Goal: Task Accomplishment & Management: Use online tool/utility

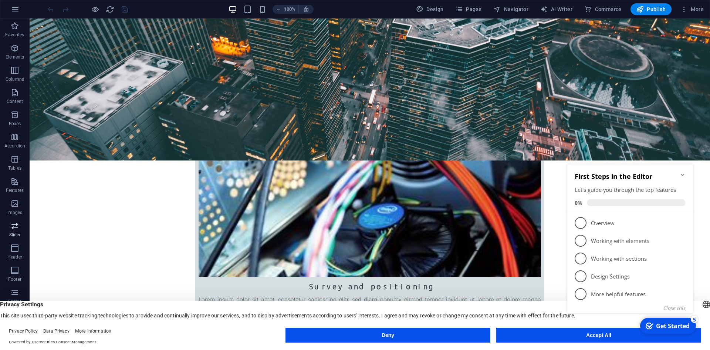
scroll to position [306, 0]
click at [15, 291] on icon "button" at bounding box center [14, 292] width 9 height 9
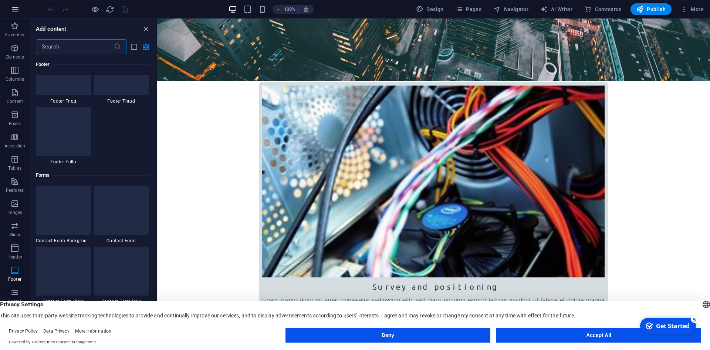
scroll to position [5289, 0]
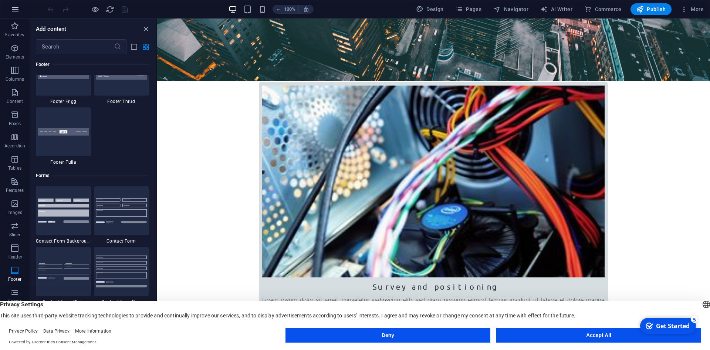
click at [14, 10] on icon "button" at bounding box center [15, 9] width 9 height 9
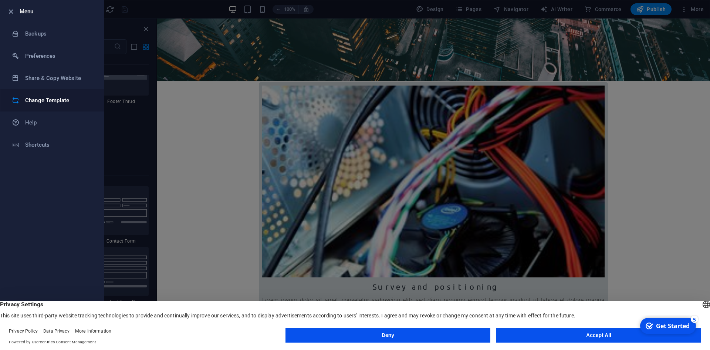
click at [53, 102] on h6 "Change Template" at bounding box center [59, 100] width 68 height 9
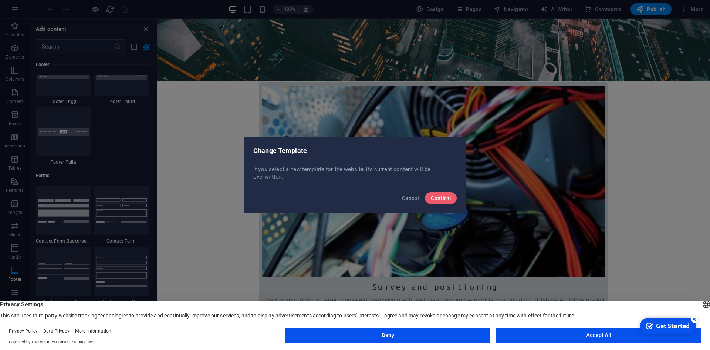
click at [425, 195] on div "Cancel Confirm" at bounding box center [354, 200] width 221 height 25
click at [431, 202] on button "Confirm" at bounding box center [441, 198] width 32 height 12
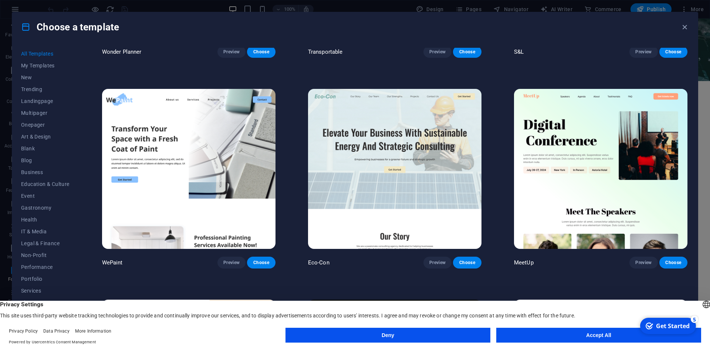
scroll to position [184, 0]
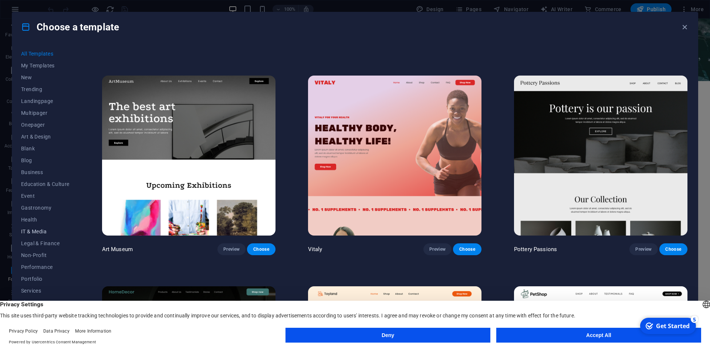
click at [54, 233] on span "IT & Media" at bounding box center [45, 231] width 48 height 6
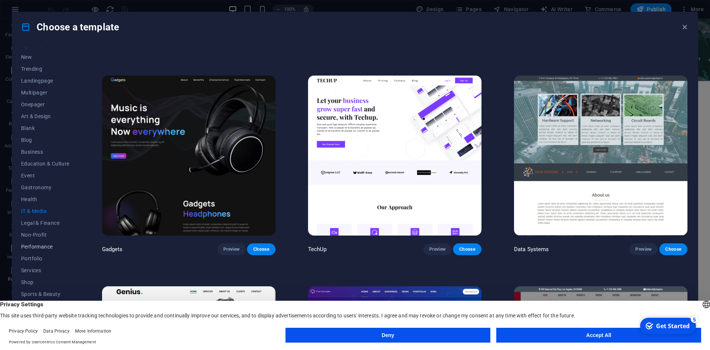
scroll to position [27, 0]
click at [36, 261] on span "Services" at bounding box center [45, 263] width 48 height 6
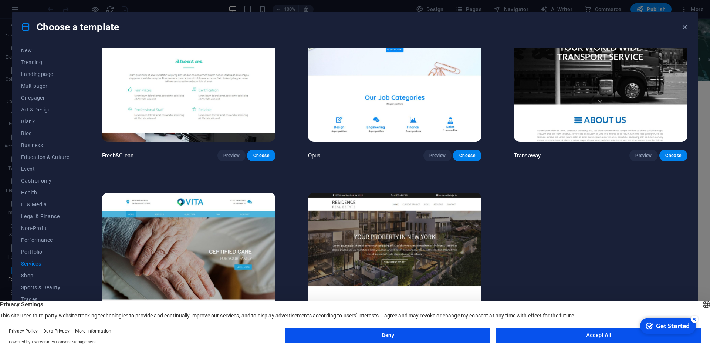
scroll to position [1158, 0]
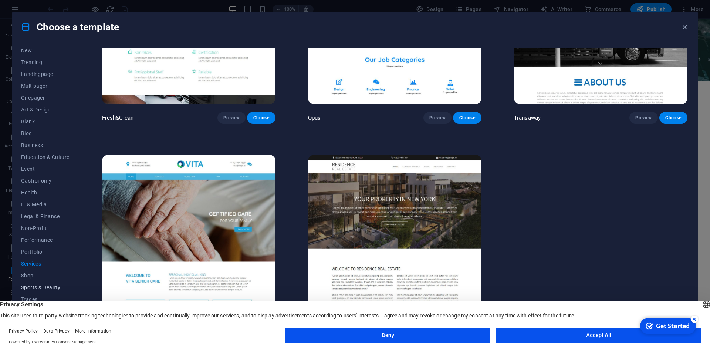
click at [55, 285] on span "Sports & Beauty" at bounding box center [45, 287] width 48 height 6
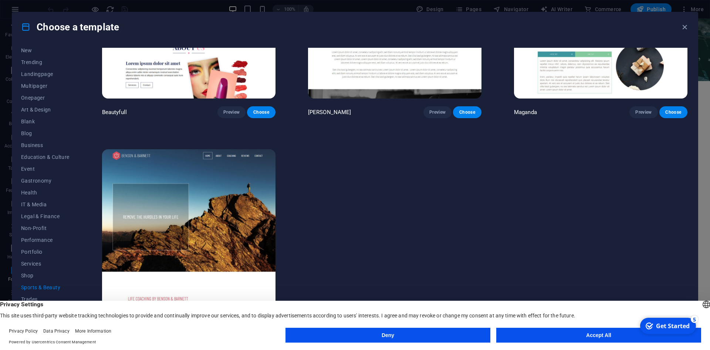
scroll to position [948, 0]
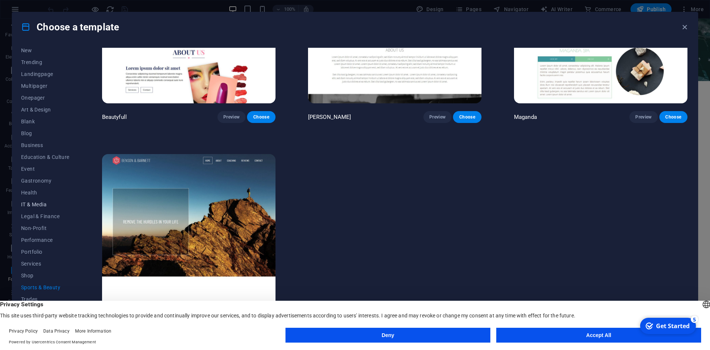
click at [41, 208] on button "IT & Media" at bounding box center [45, 204] width 48 height 12
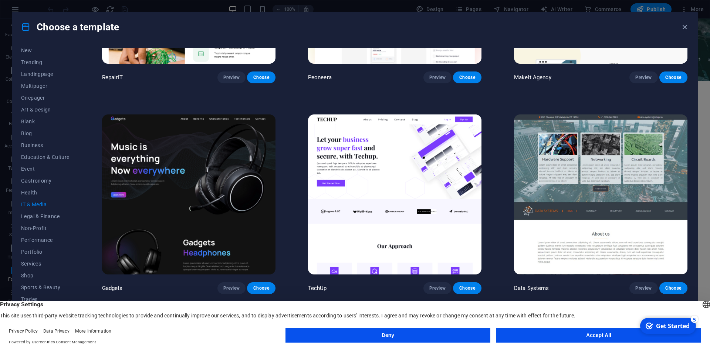
scroll to position [146, 0]
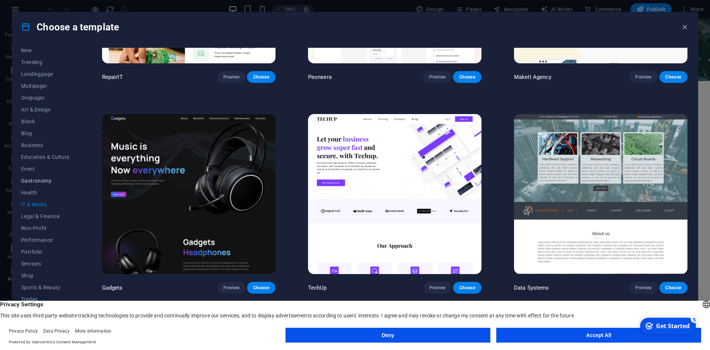
click at [42, 182] on span "Gastronomy" at bounding box center [45, 181] width 48 height 6
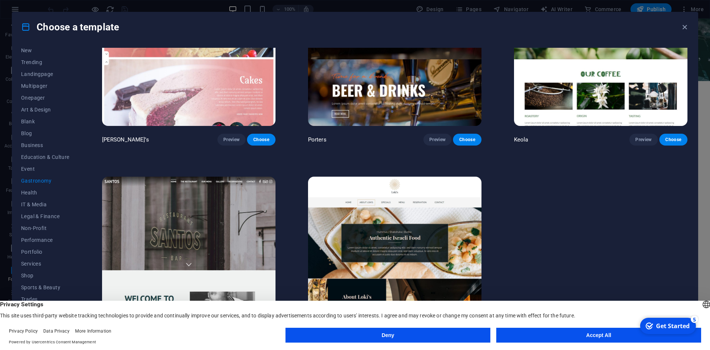
scroll to position [948, 0]
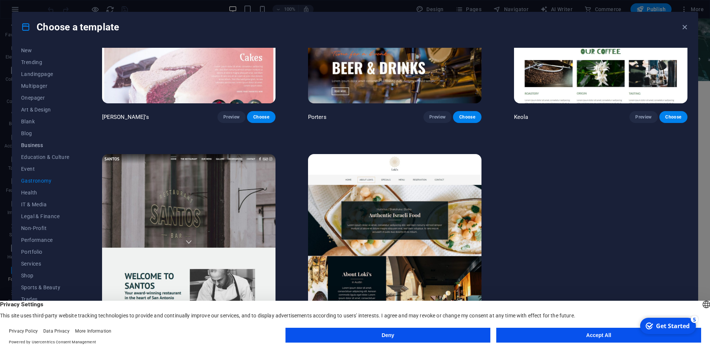
click at [44, 141] on button "Business" at bounding box center [45, 145] width 48 height 12
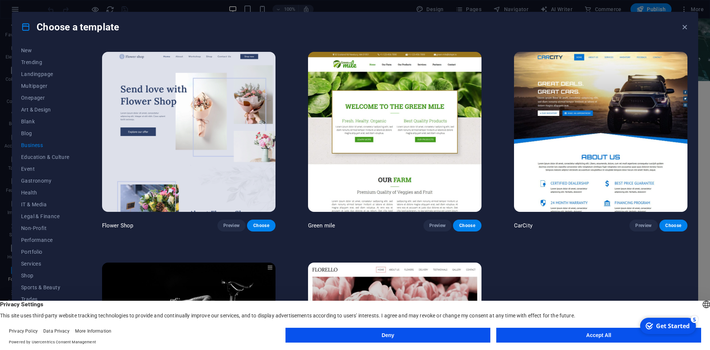
scroll to position [208, 0]
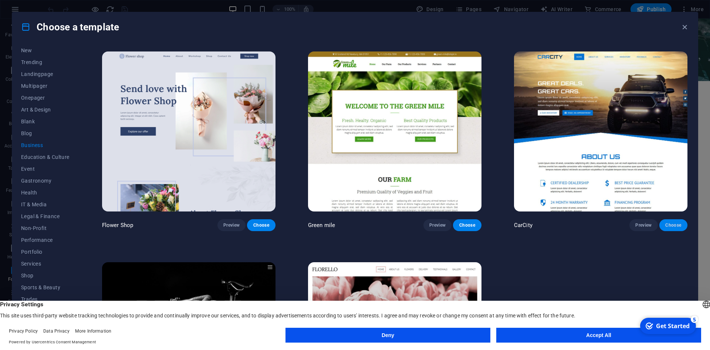
click at [668, 223] on span "Choose" at bounding box center [673, 225] width 16 height 6
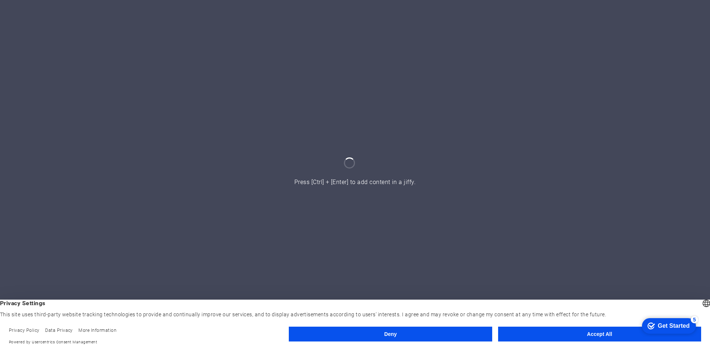
click at [550, 332] on button "Accept All" at bounding box center [599, 333] width 203 height 15
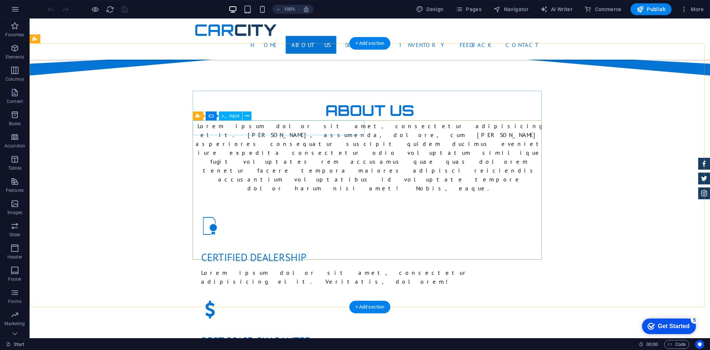
scroll to position [541, 0]
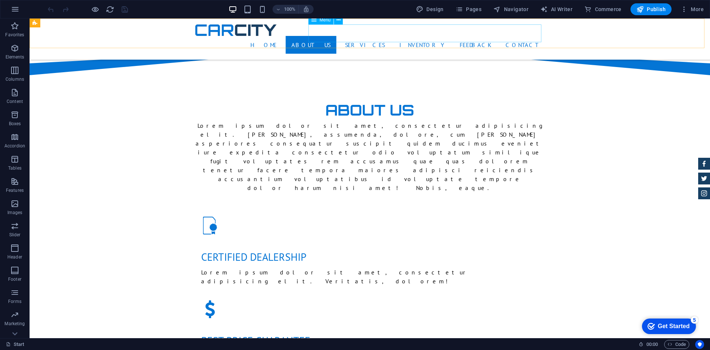
click at [393, 36] on nav "Home About us Services Inventory Feedback Contact" at bounding box center [369, 45] width 349 height 18
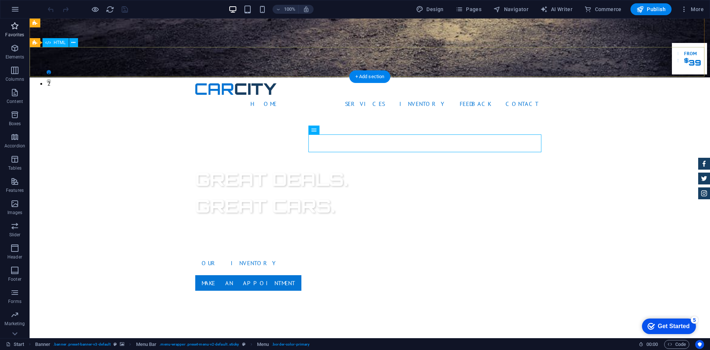
scroll to position [260, 0]
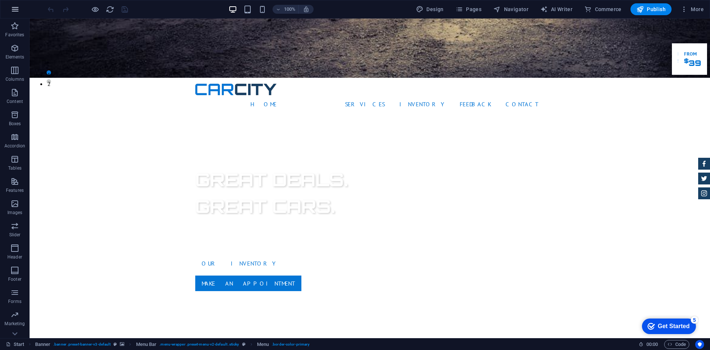
click at [14, 9] on icon "button" at bounding box center [15, 9] width 9 height 9
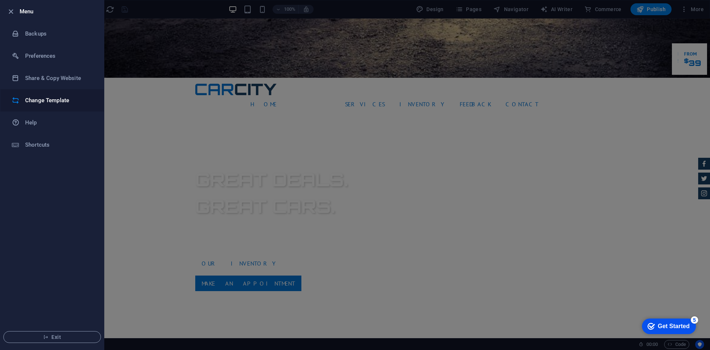
click at [44, 93] on li "Change Template" at bounding box center [52, 100] width 104 height 22
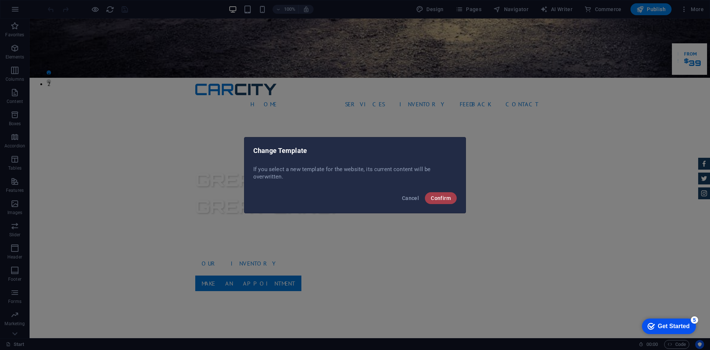
click at [437, 196] on span "Confirm" at bounding box center [441, 198] width 20 height 6
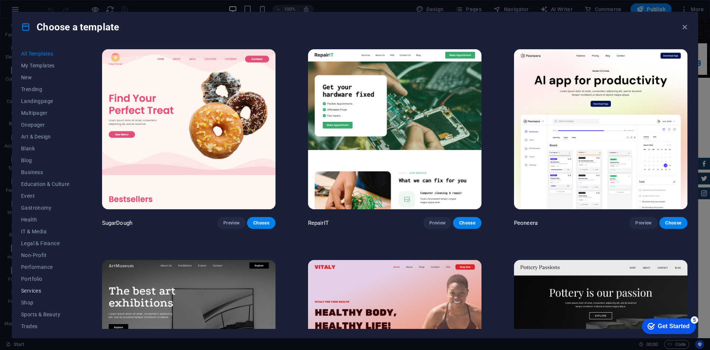
click at [48, 287] on button "Services" at bounding box center [45, 290] width 48 height 12
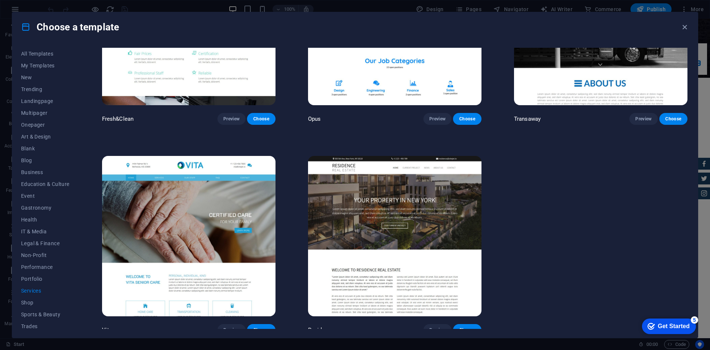
scroll to position [1158, 0]
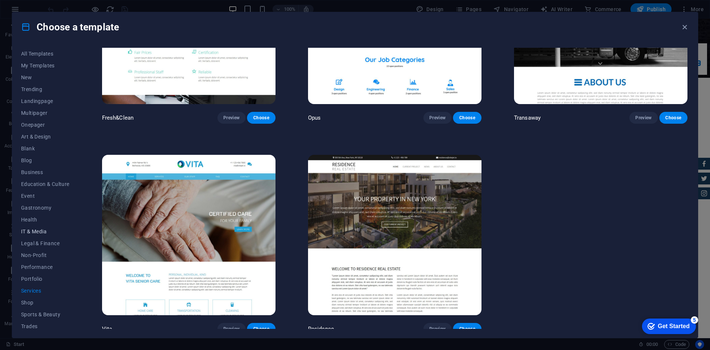
click at [40, 234] on span "IT & Media" at bounding box center [45, 231] width 48 height 6
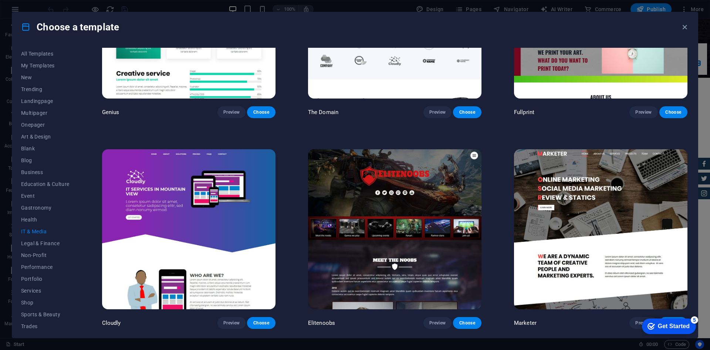
scroll to position [529, 0]
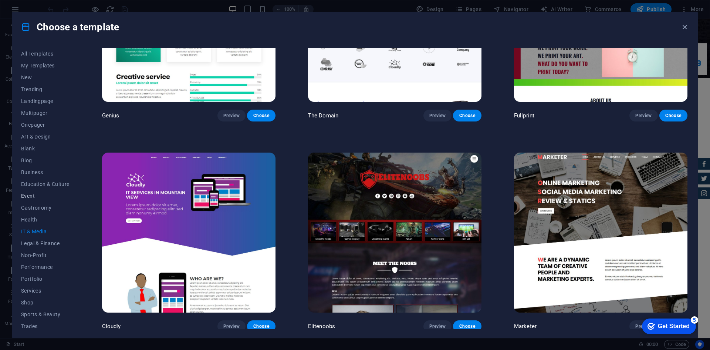
click at [36, 199] on button "Event" at bounding box center [45, 196] width 48 height 12
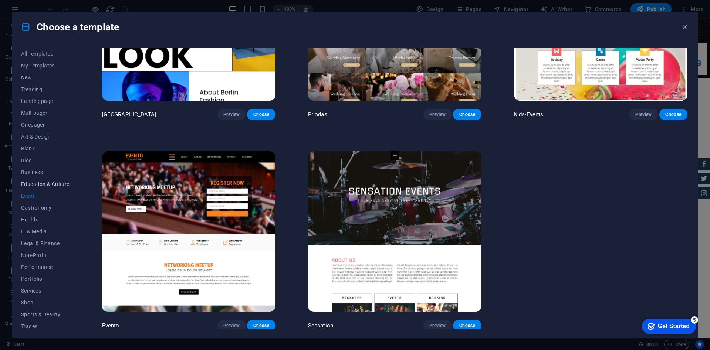
click at [37, 188] on button "Education & Culture" at bounding box center [45, 184] width 48 height 12
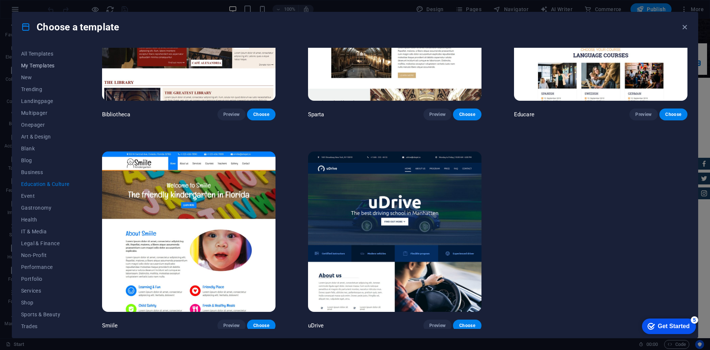
click at [45, 61] on button "My Templates" at bounding box center [45, 66] width 48 height 12
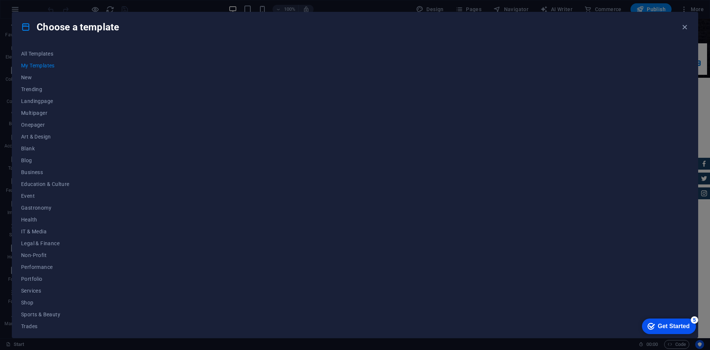
scroll to position [0, 0]
click at [37, 83] on button "New" at bounding box center [45, 77] width 48 height 12
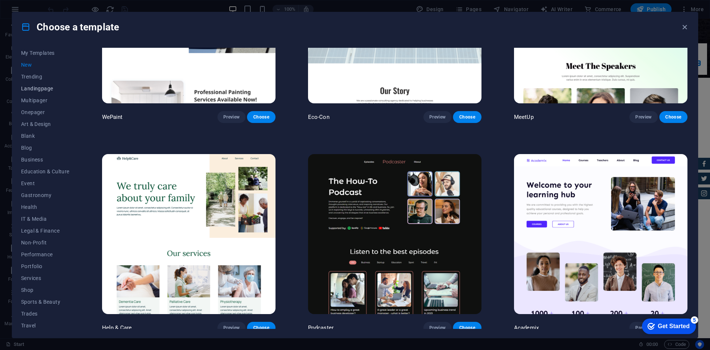
scroll to position [14, 0]
click at [41, 74] on span "Trending" at bounding box center [45, 75] width 48 height 6
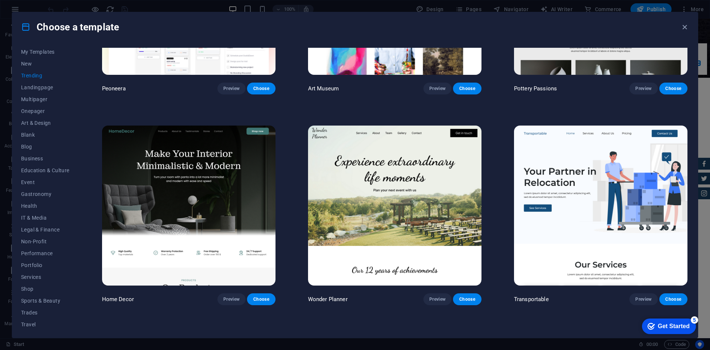
scroll to position [135, 0]
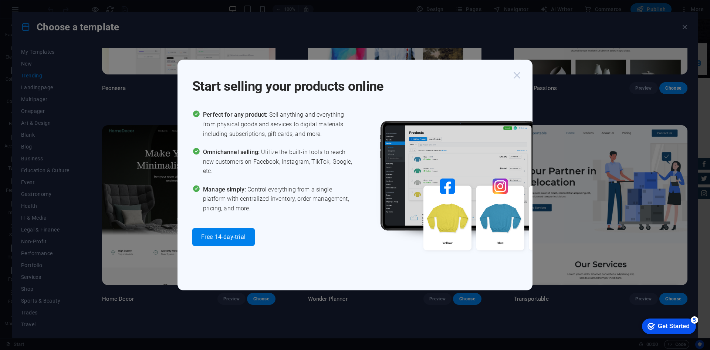
click at [516, 72] on icon "button" at bounding box center [516, 74] width 13 height 13
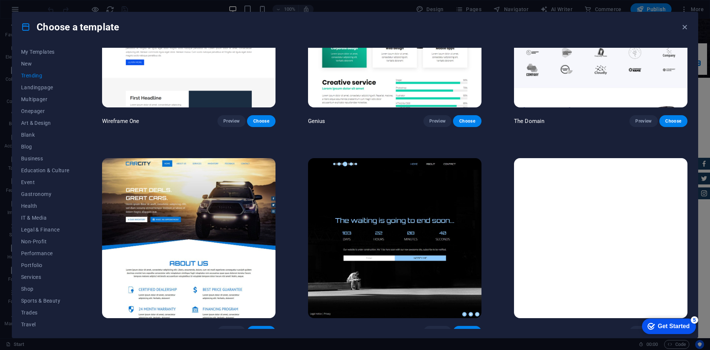
scroll to position [948, 0]
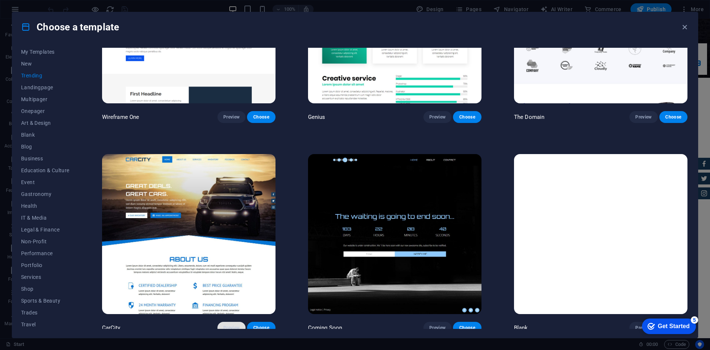
click at [232, 324] on span "Preview" at bounding box center [231, 327] width 16 height 6
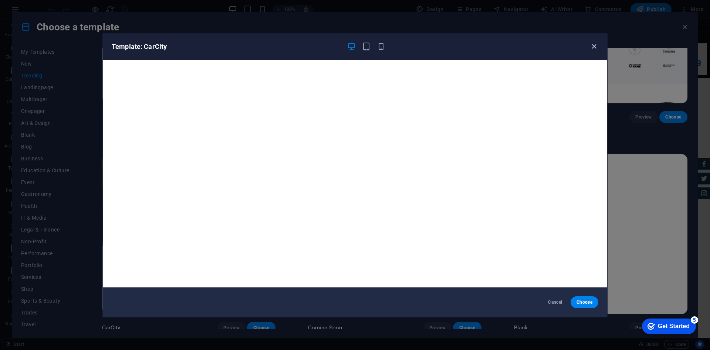
click at [596, 47] on icon "button" at bounding box center [594, 46] width 9 height 9
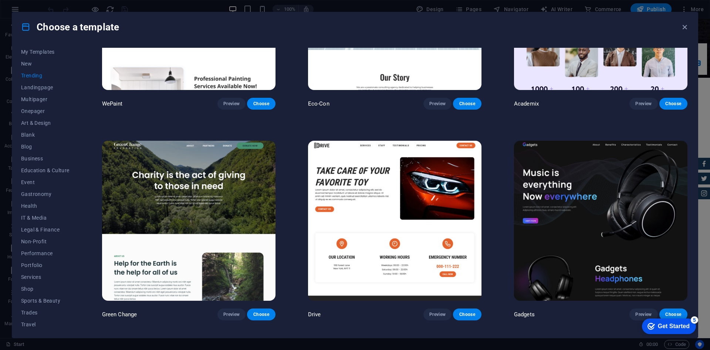
scroll to position [541, 0]
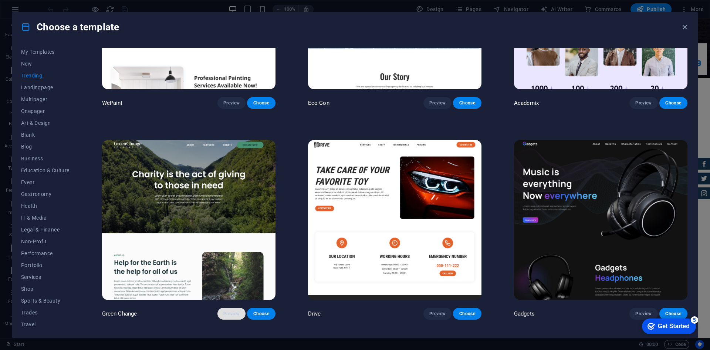
click at [227, 307] on button "Preview" at bounding box center [231, 313] width 28 height 12
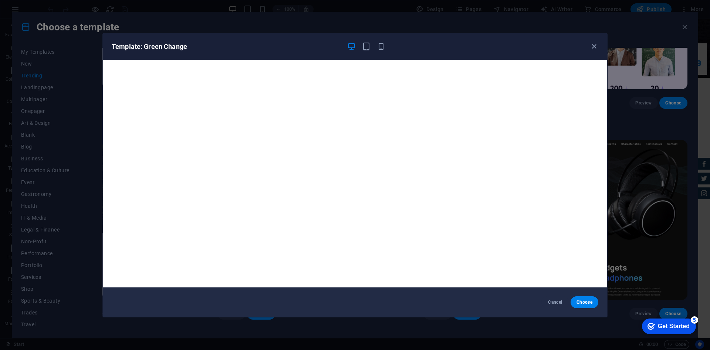
scroll to position [2, 0]
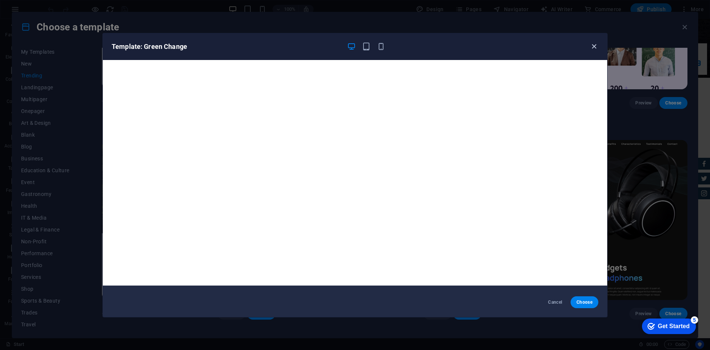
click at [596, 47] on icon "button" at bounding box center [594, 46] width 9 height 9
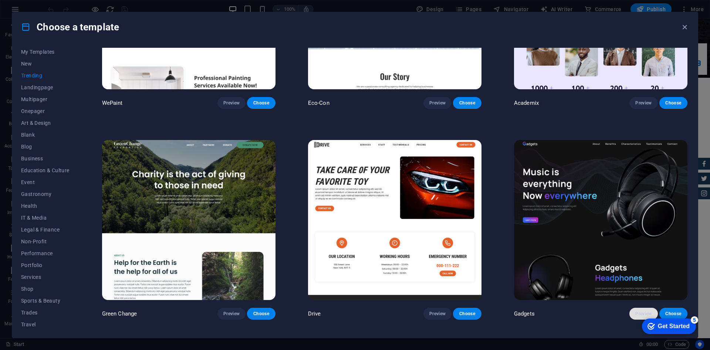
click at [638, 310] on span "Preview" at bounding box center [643, 313] width 16 height 6
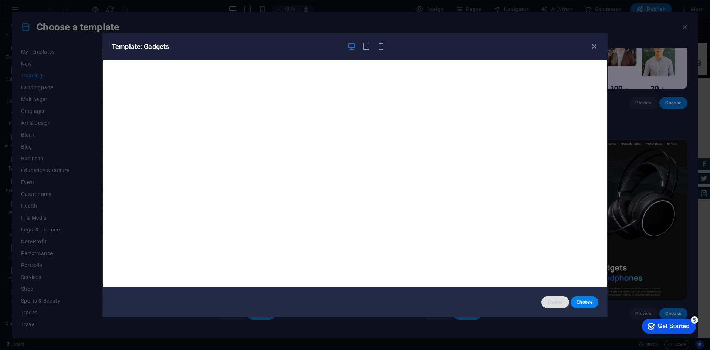
scroll to position [0, 0]
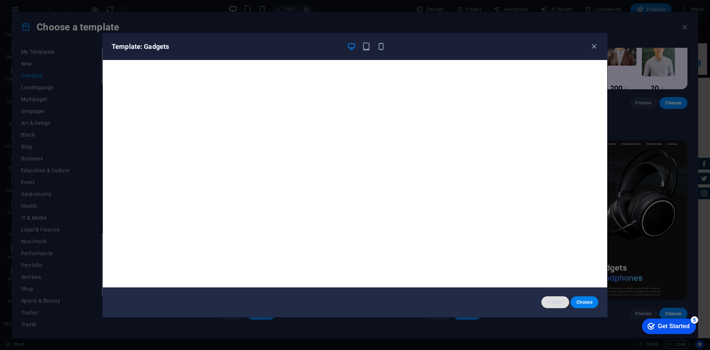
click at [552, 300] on span "Cancel" at bounding box center [555, 302] width 16 height 6
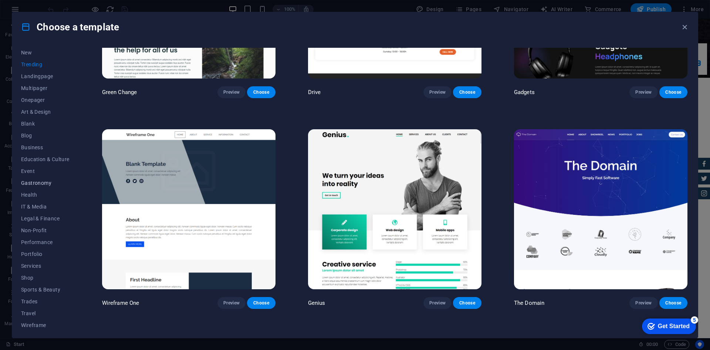
scroll to position [27, 0]
click at [38, 254] on span "Portfolio" at bounding box center [45, 252] width 48 height 6
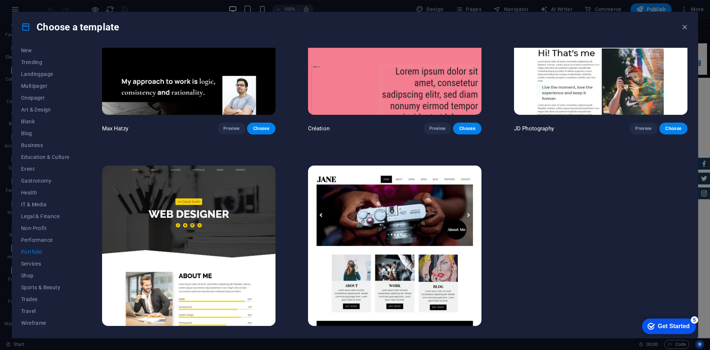
scroll to position [319, 0]
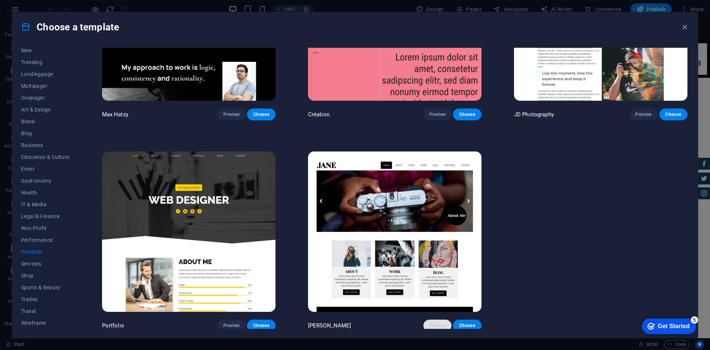
click at [434, 323] on span "Preview" at bounding box center [437, 325] width 16 height 6
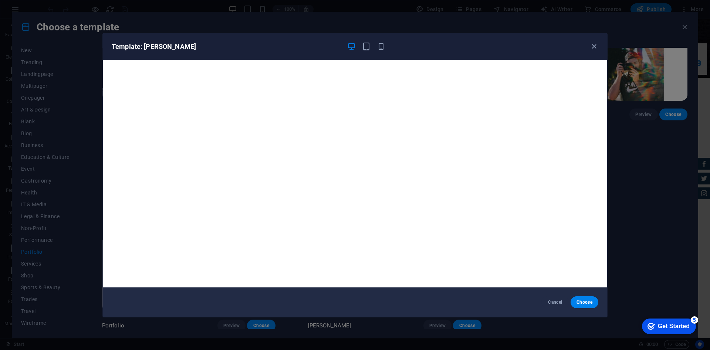
scroll to position [2, 0]
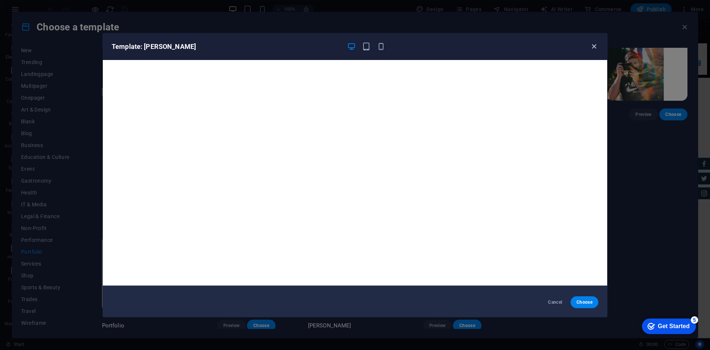
click at [593, 49] on icon "button" at bounding box center [594, 46] width 9 height 9
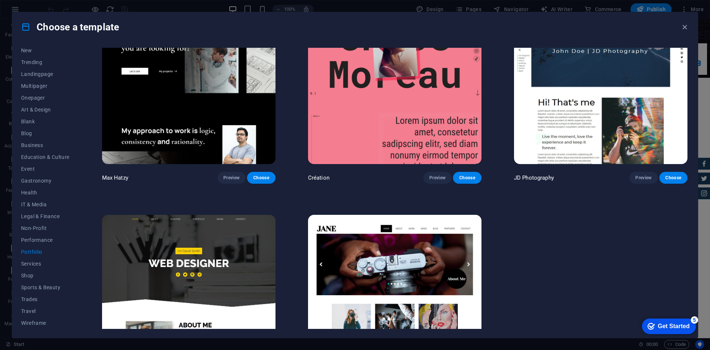
scroll to position [319, 0]
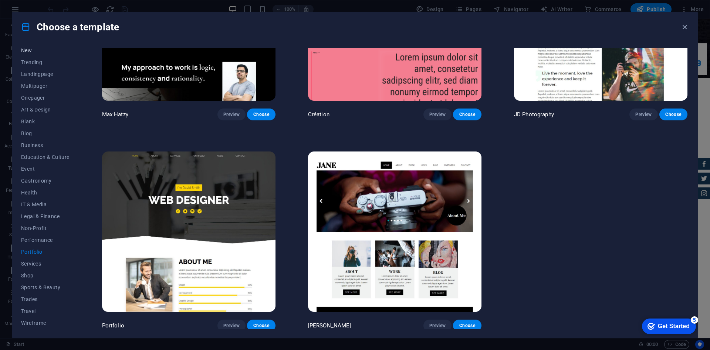
click at [30, 50] on span "New" at bounding box center [45, 50] width 48 height 6
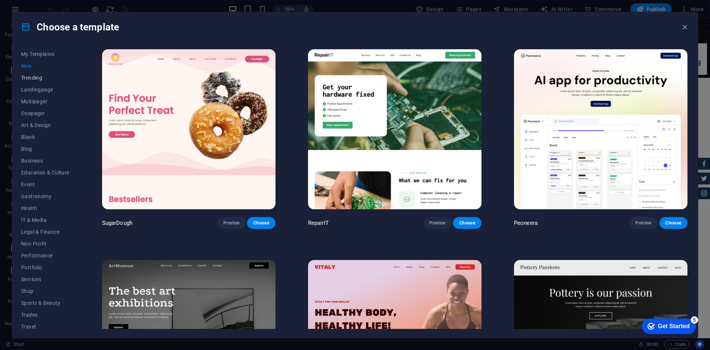
scroll to position [9, 0]
click at [31, 85] on button "Trending" at bounding box center [45, 80] width 48 height 12
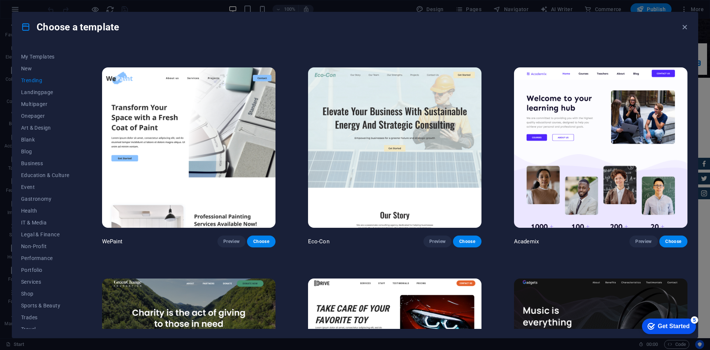
scroll to position [406, 0]
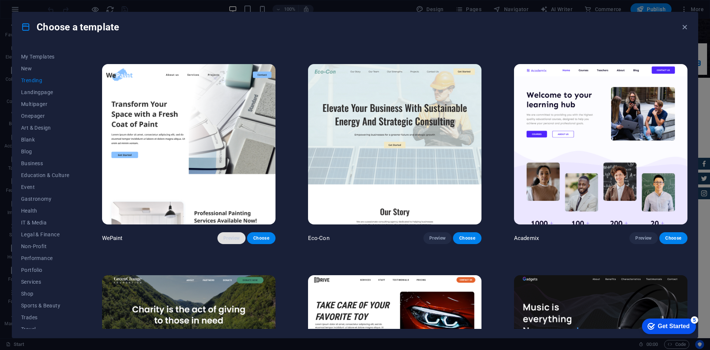
click at [228, 235] on span "Preview" at bounding box center [231, 238] width 16 height 6
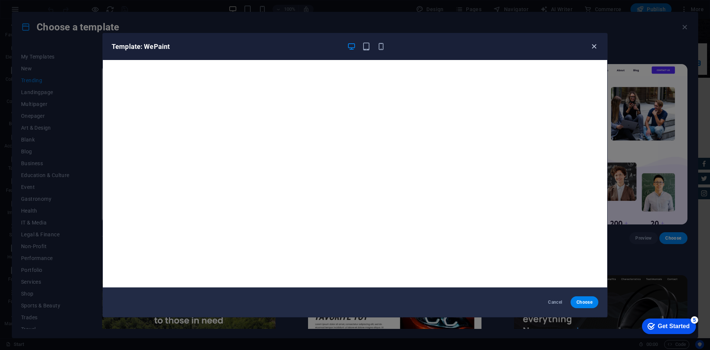
click at [590, 50] on icon "button" at bounding box center [594, 46] width 9 height 9
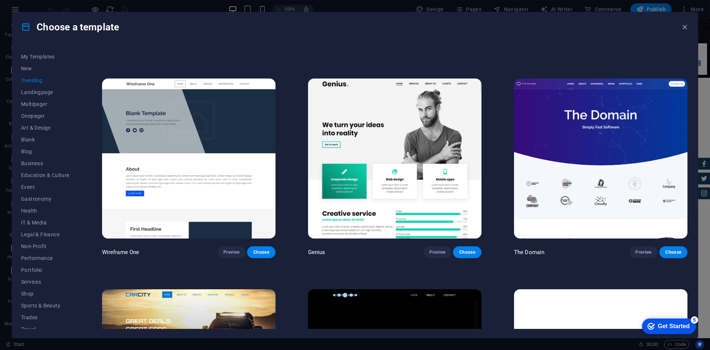
scroll to position [948, 0]
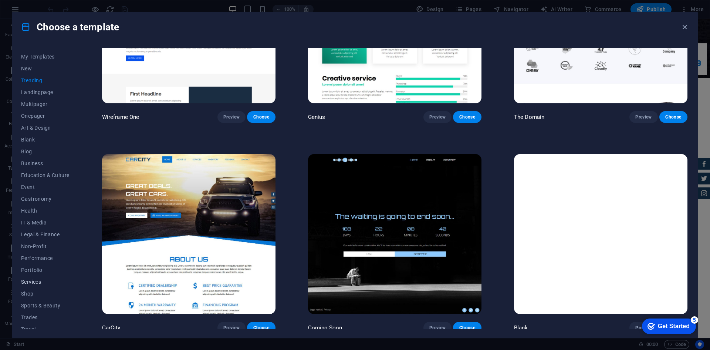
click at [32, 280] on span "Services" at bounding box center [45, 282] width 48 height 6
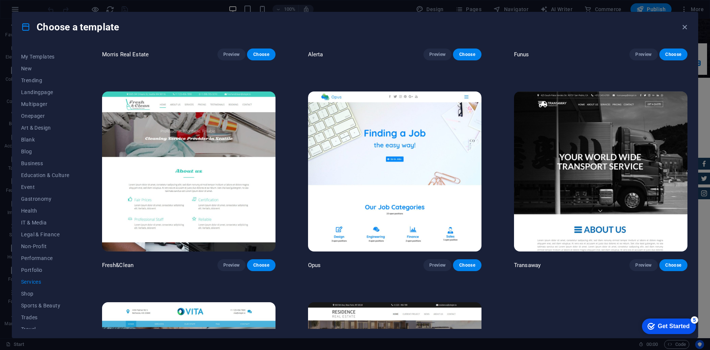
scroll to position [1010, 0]
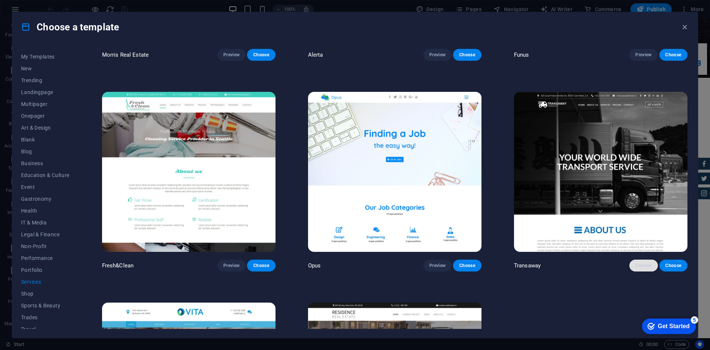
click at [644, 262] on span "Preview" at bounding box center [643, 265] width 16 height 6
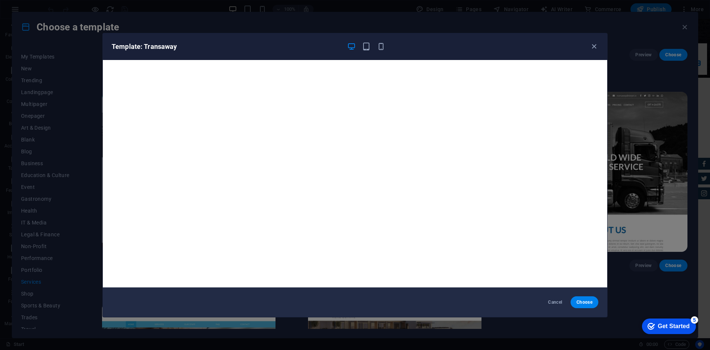
scroll to position [2, 0]
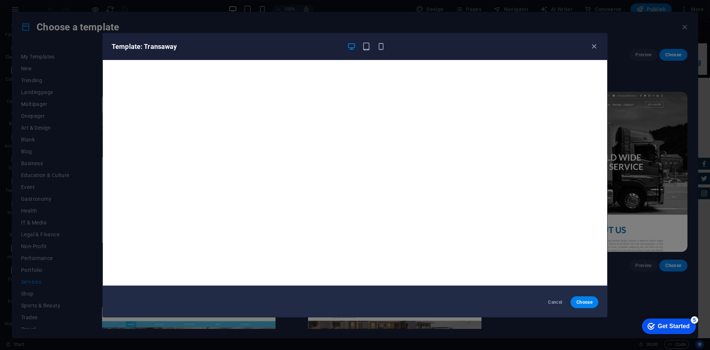
click at [589, 51] on div "Template: Transaway" at bounding box center [351, 46] width 478 height 9
click at [590, 49] on icon "button" at bounding box center [594, 46] width 9 height 9
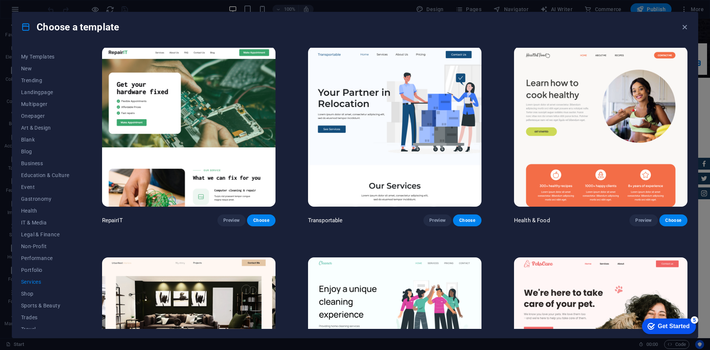
scroll to position [0, 0]
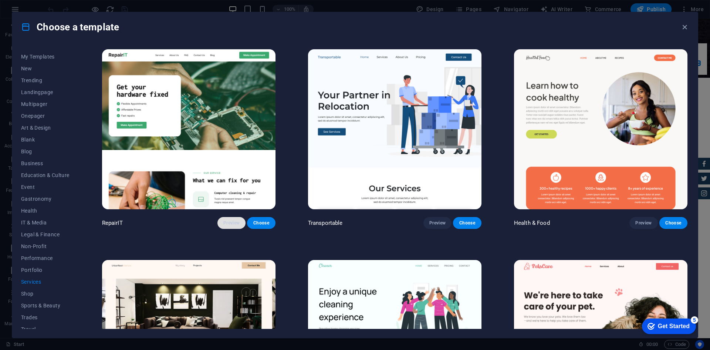
click at [226, 225] on button "Preview" at bounding box center [231, 223] width 28 height 12
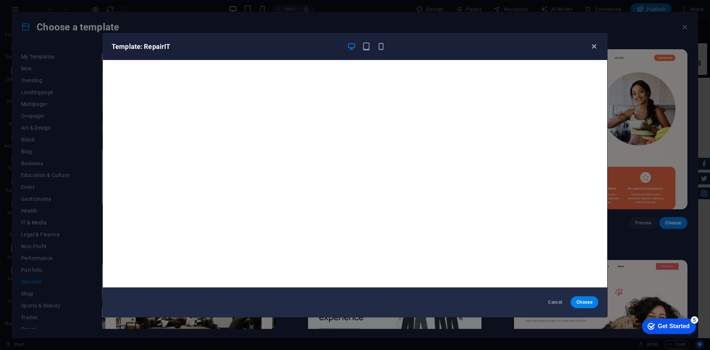
click at [593, 49] on icon "button" at bounding box center [594, 46] width 9 height 9
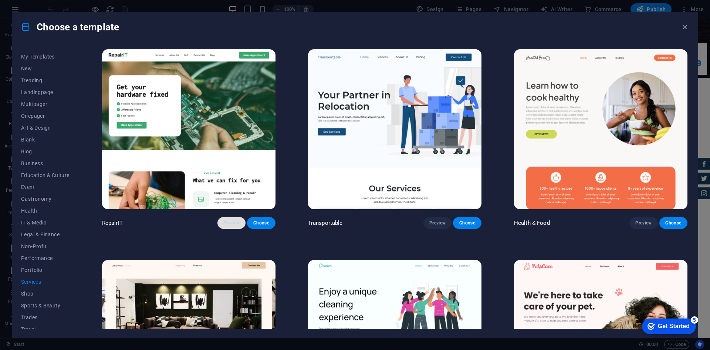
click at [232, 224] on span "Preview" at bounding box center [231, 223] width 16 height 6
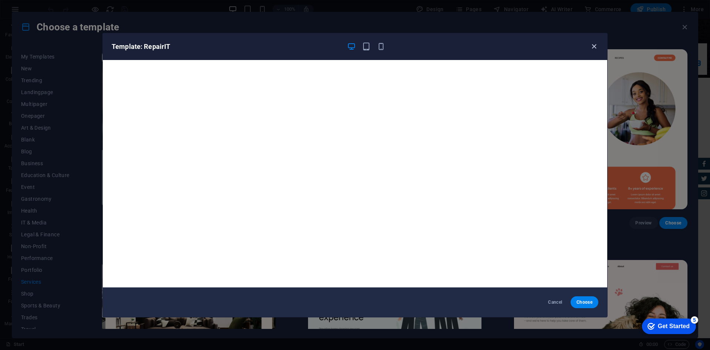
click at [596, 45] on icon "button" at bounding box center [594, 46] width 9 height 9
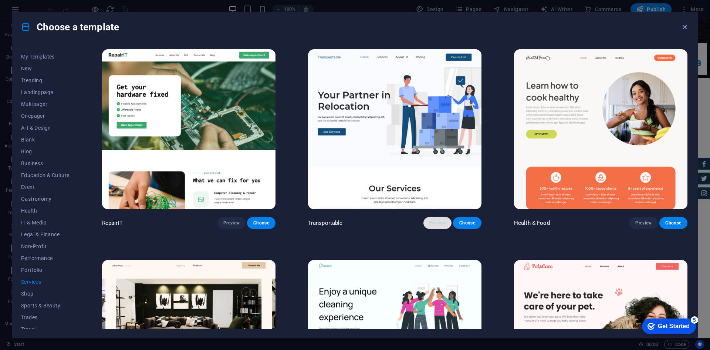
click at [435, 220] on span "Preview" at bounding box center [437, 223] width 16 height 6
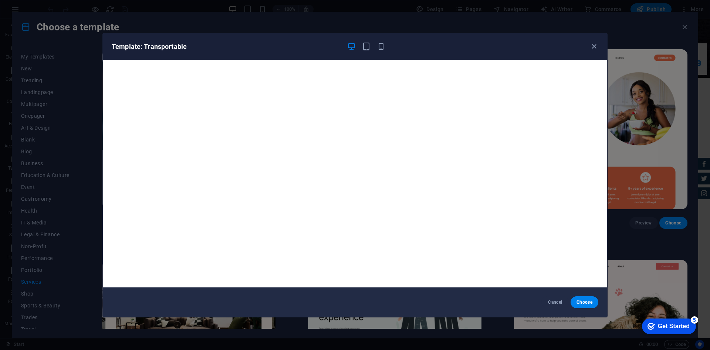
scroll to position [2, 0]
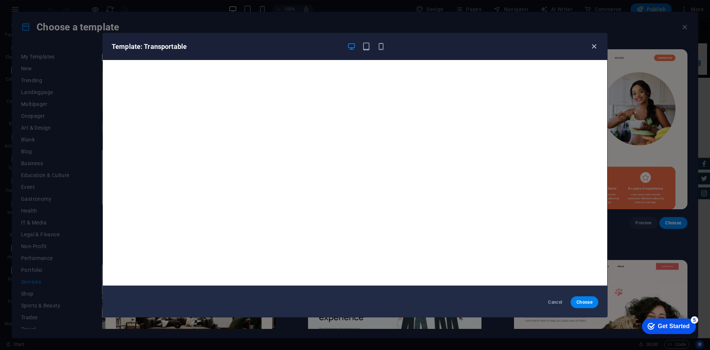
click at [592, 50] on icon "button" at bounding box center [594, 46] width 9 height 9
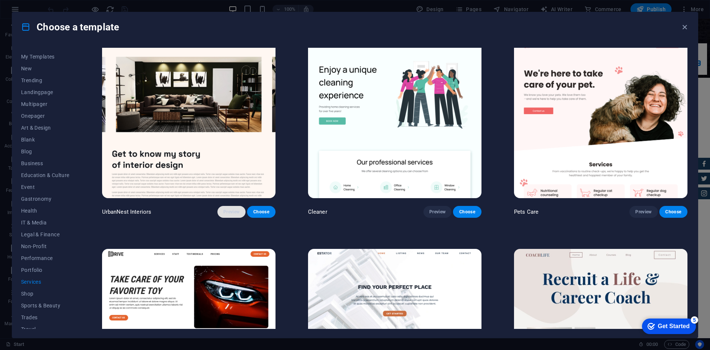
scroll to position [222, 0]
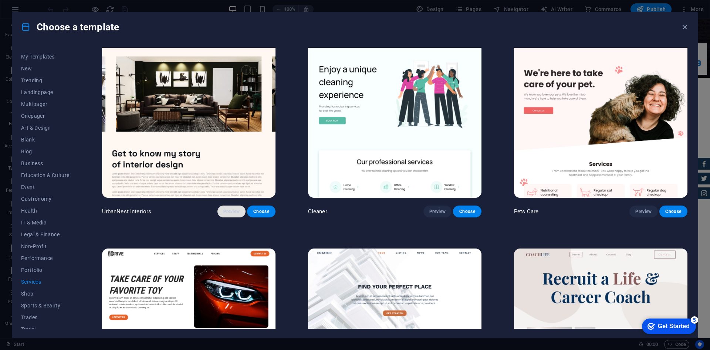
click at [231, 213] on button "Preview" at bounding box center [231, 211] width 28 height 12
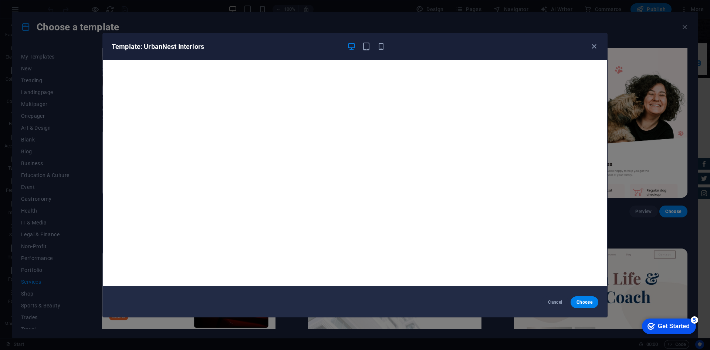
scroll to position [2, 0]
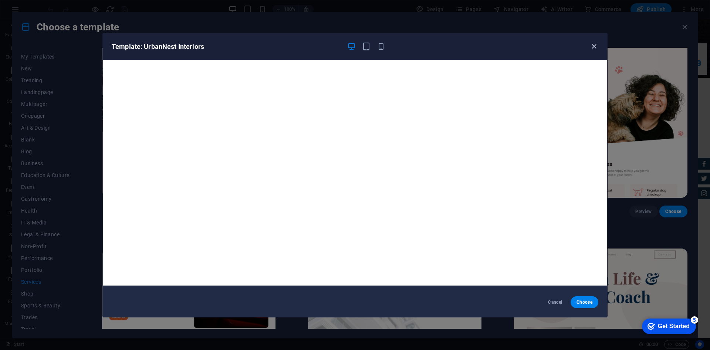
click at [591, 48] on icon "button" at bounding box center [594, 46] width 9 height 9
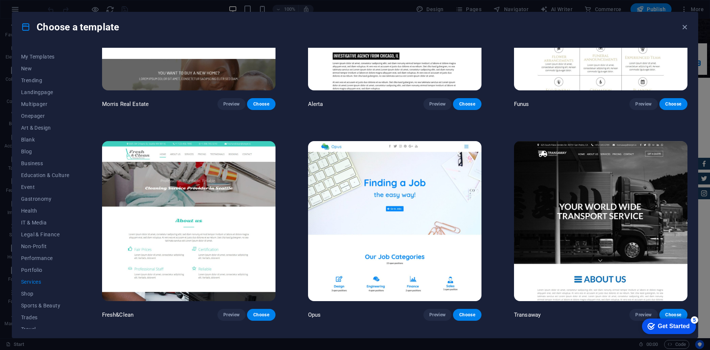
scroll to position [961, 0]
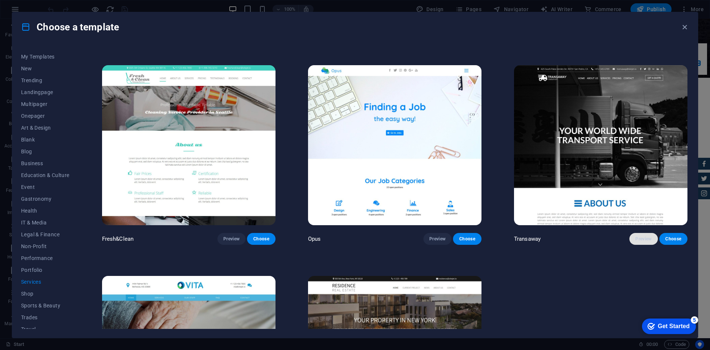
click at [635, 236] on span "Preview" at bounding box center [643, 239] width 16 height 6
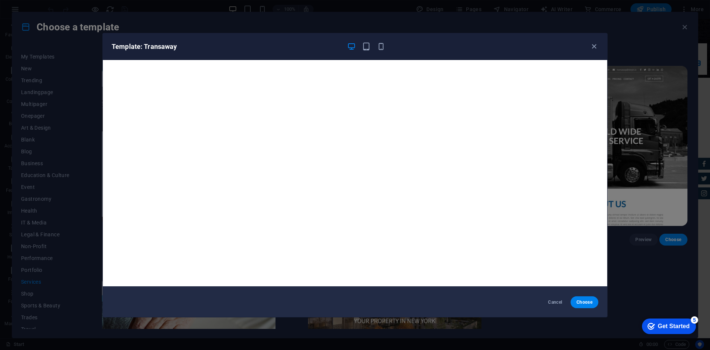
scroll to position [2, 0]
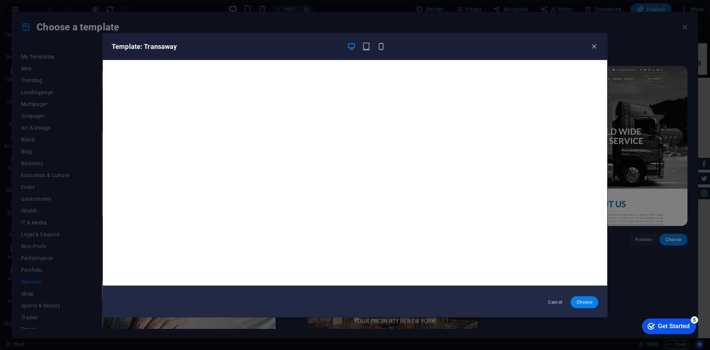
click at [578, 299] on span "Choose" at bounding box center [585, 302] width 16 height 6
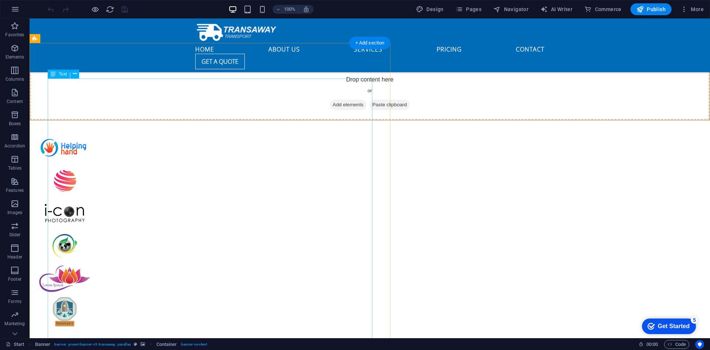
scroll to position [1997, 0]
click at [16, 14] on button "button" at bounding box center [15, 9] width 18 height 18
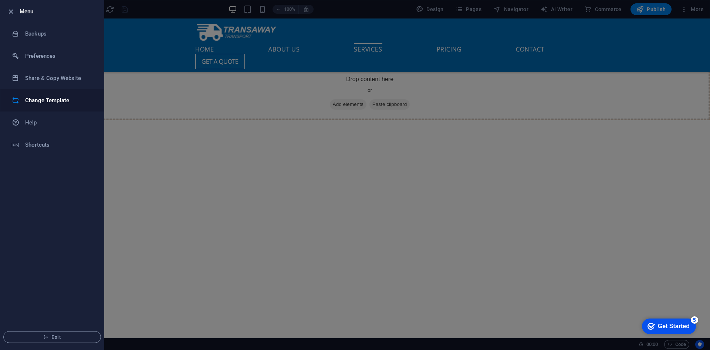
click at [47, 94] on li "Change Template" at bounding box center [52, 100] width 104 height 22
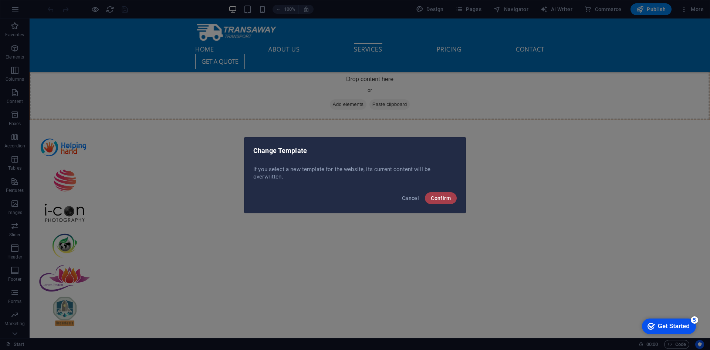
click at [438, 195] on span "Confirm" at bounding box center [441, 198] width 20 height 6
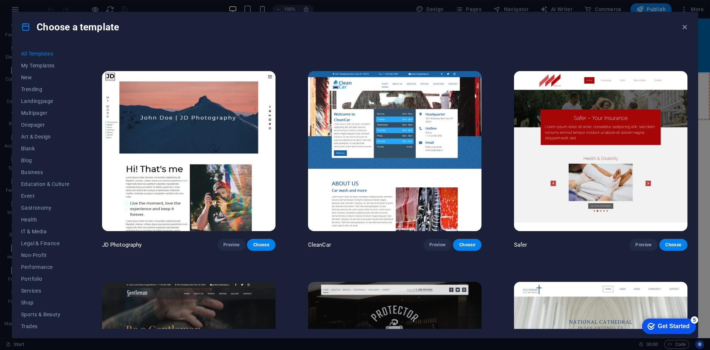
scroll to position [4400, 0]
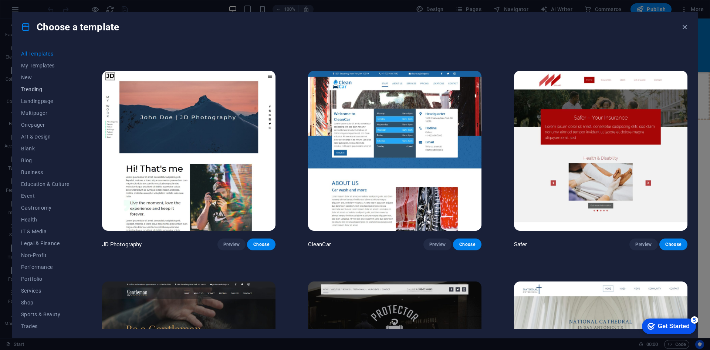
click at [38, 84] on button "Trending" at bounding box center [45, 89] width 48 height 12
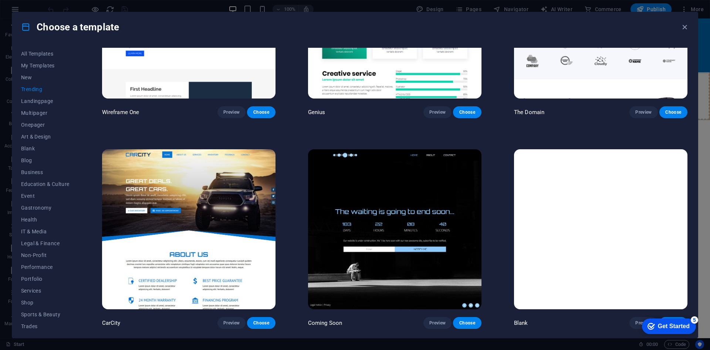
scroll to position [948, 0]
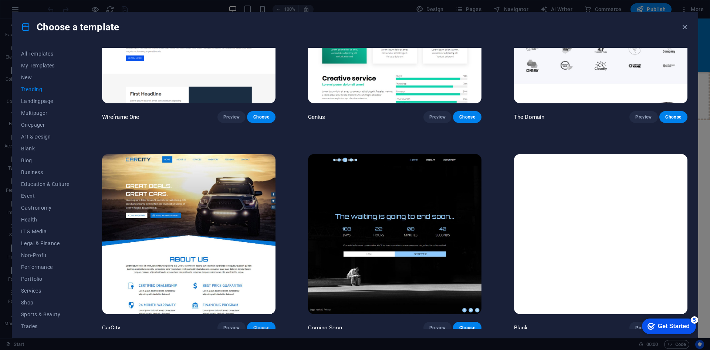
click at [257, 324] on span "Choose" at bounding box center [261, 327] width 16 height 6
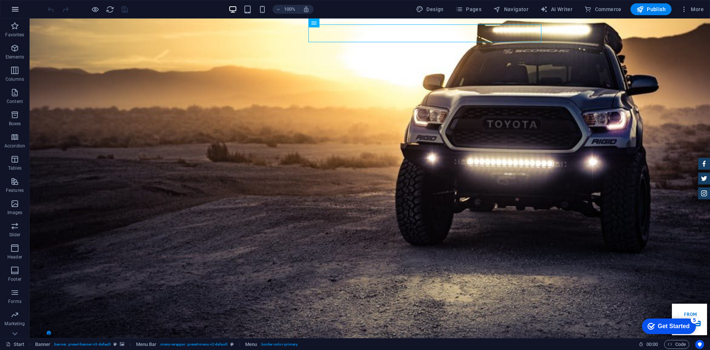
click at [19, 13] on icon "button" at bounding box center [15, 9] width 9 height 9
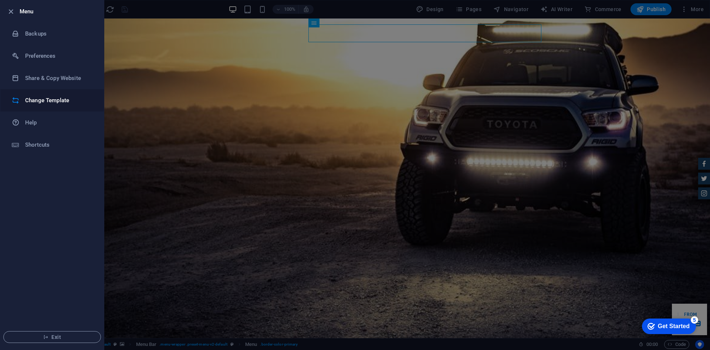
click at [53, 106] on li "Change Template" at bounding box center [52, 100] width 104 height 22
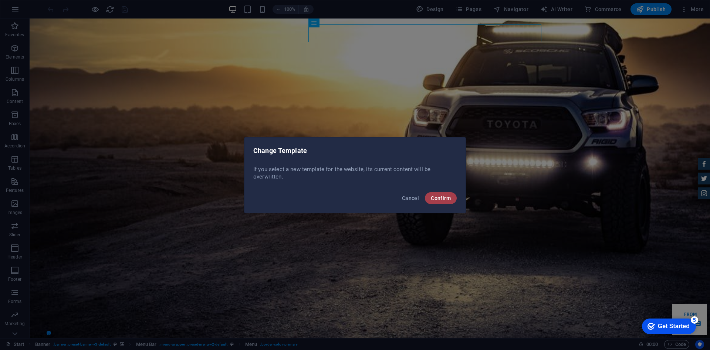
click at [441, 195] on span "Confirm" at bounding box center [441, 198] width 20 height 6
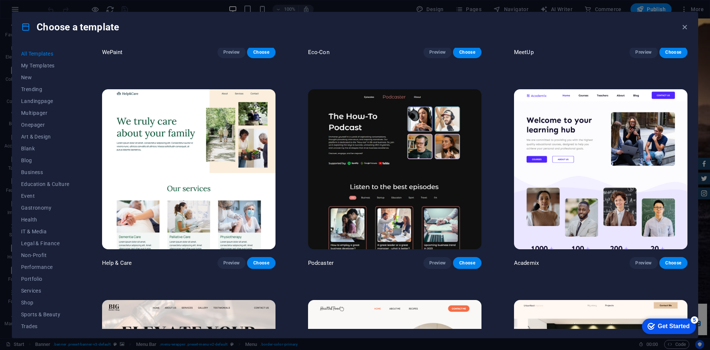
scroll to position [1012, 0]
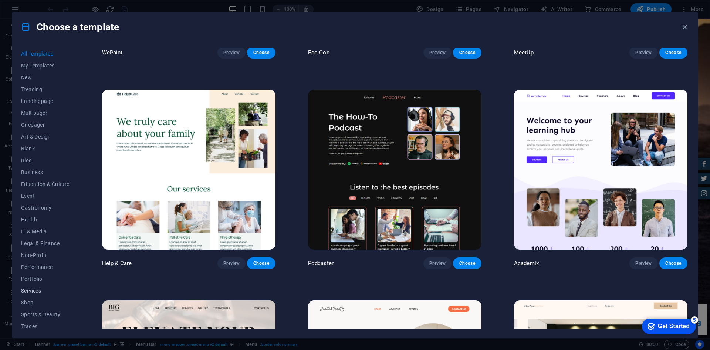
click at [36, 286] on button "Services" at bounding box center [45, 290] width 48 height 12
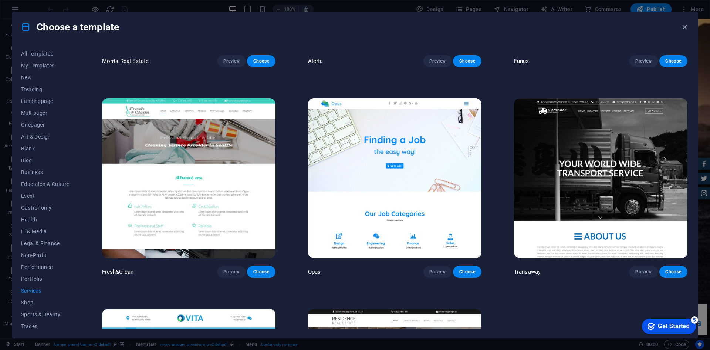
scroll to position [1004, 0]
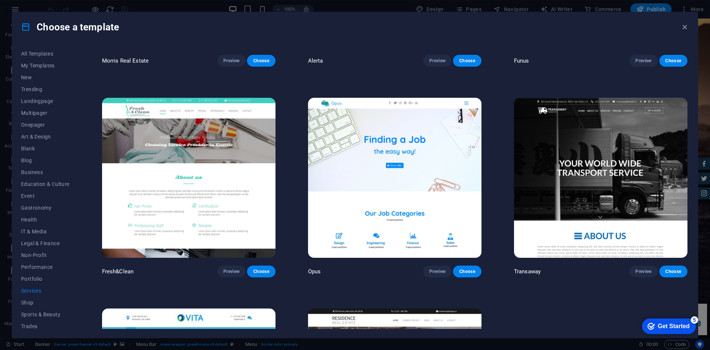
click at [625, 205] on img at bounding box center [600, 178] width 173 height 160
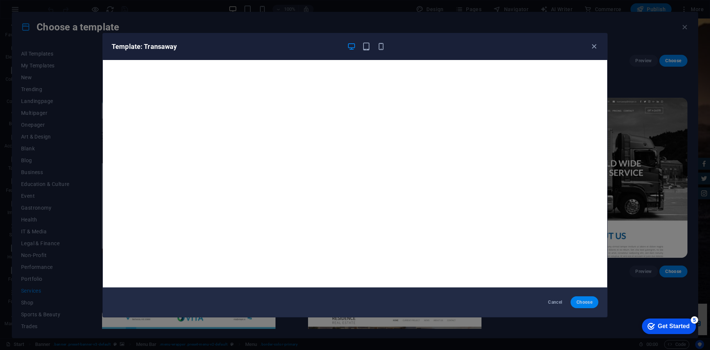
click at [587, 301] on span "Choose" at bounding box center [585, 302] width 16 height 6
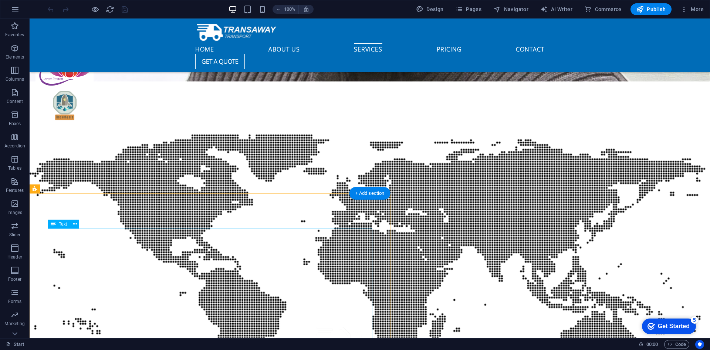
scroll to position [2202, 0]
click at [665, 13] on span "Publish" at bounding box center [651, 9] width 29 height 7
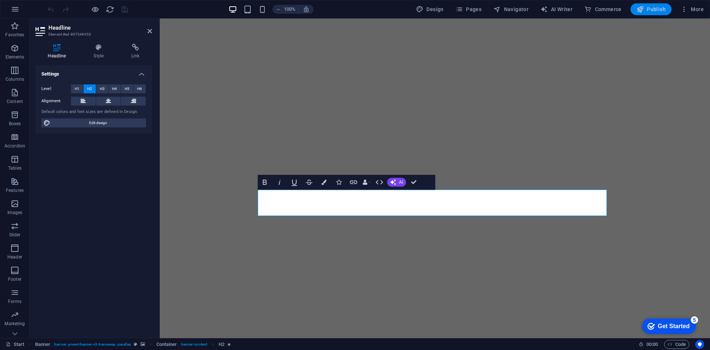
click at [645, 4] on button "Publish" at bounding box center [651, 9] width 41 height 12
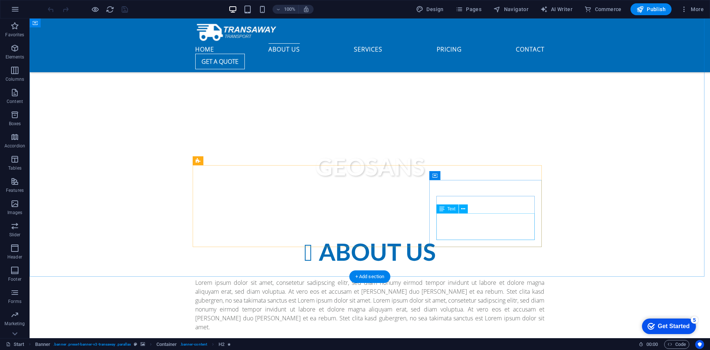
scroll to position [333, 0]
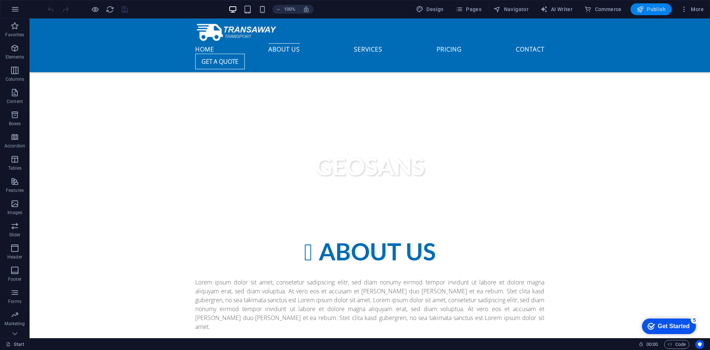
click at [645, 11] on span "Publish" at bounding box center [651, 9] width 29 height 7
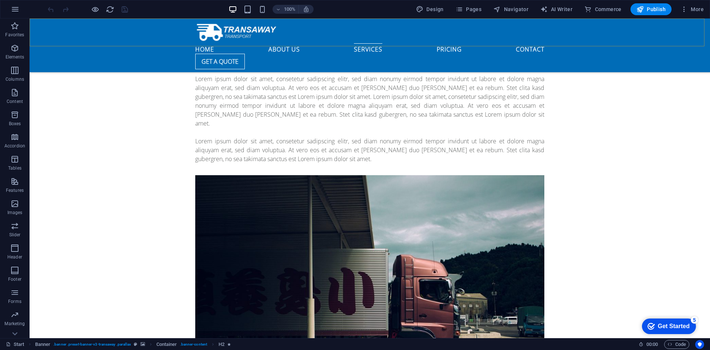
scroll to position [2626, 0]
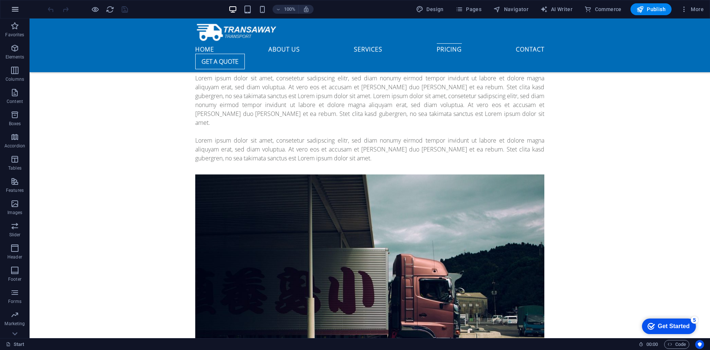
click at [10, 7] on button "button" at bounding box center [15, 9] width 18 height 18
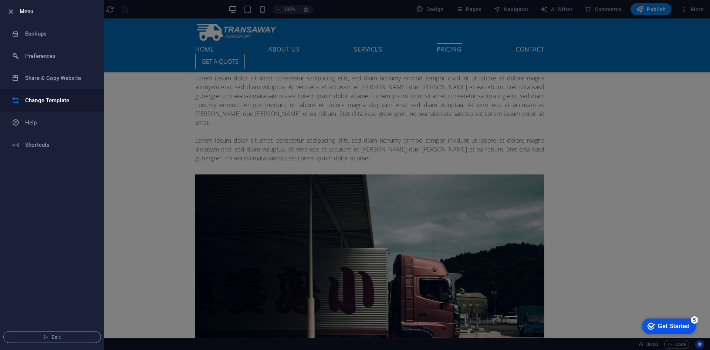
click at [47, 93] on li "Change Template" at bounding box center [52, 100] width 104 height 22
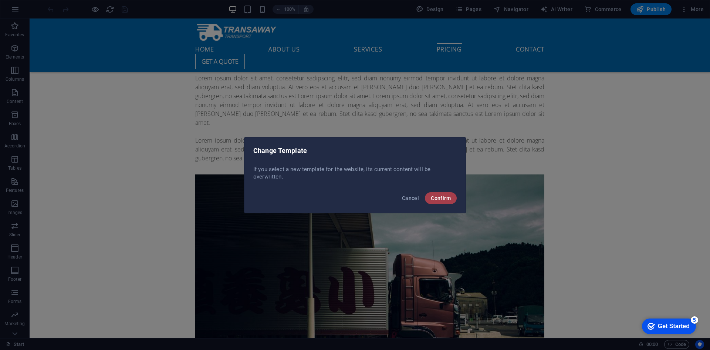
click at [447, 202] on button "Confirm" at bounding box center [441, 198] width 32 height 12
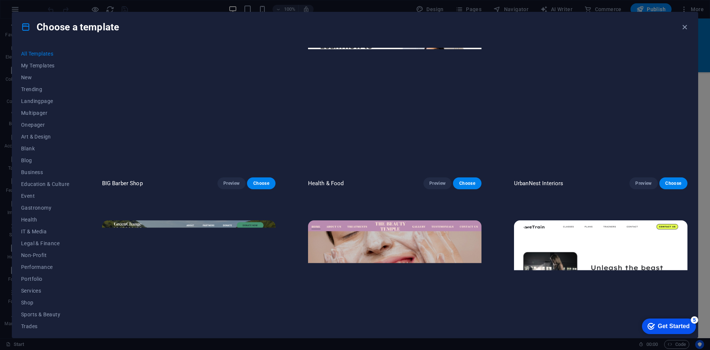
scroll to position [1258, 0]
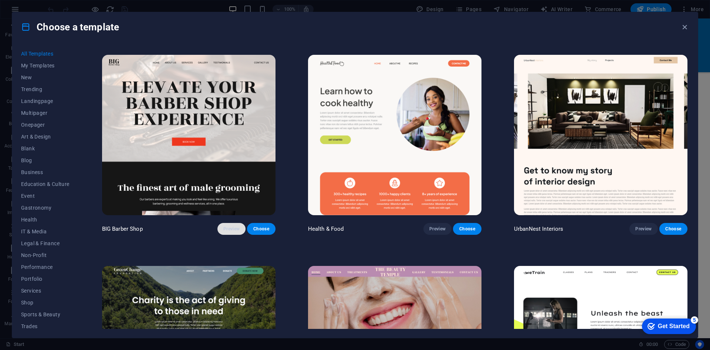
click at [236, 226] on button "Preview" at bounding box center [231, 229] width 28 height 12
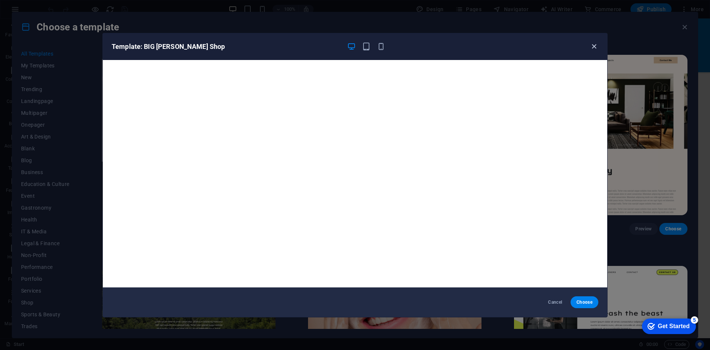
click at [591, 44] on icon "button" at bounding box center [594, 46] width 9 height 9
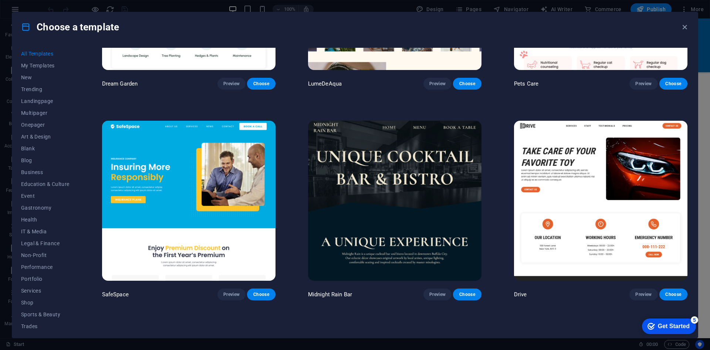
scroll to position [2034, 0]
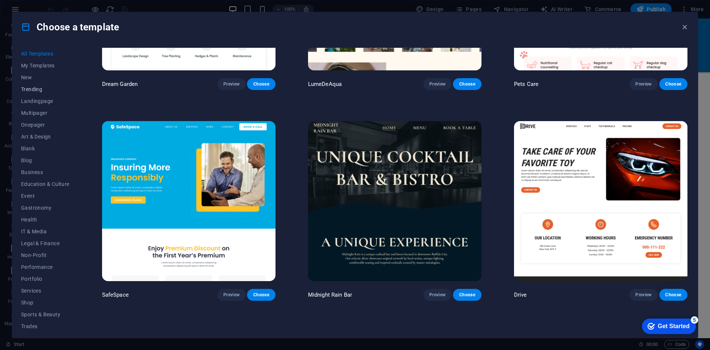
click at [34, 90] on span "Trending" at bounding box center [45, 89] width 48 height 6
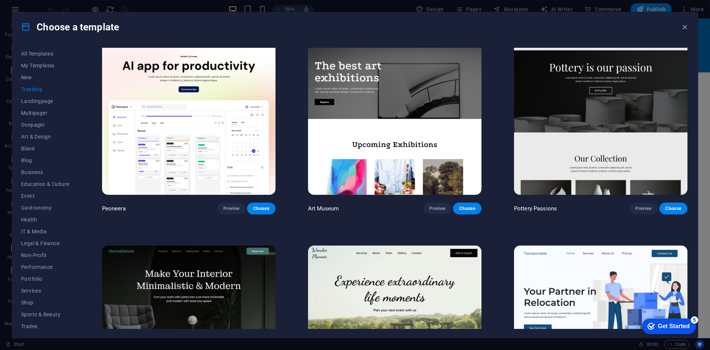
scroll to position [0, 0]
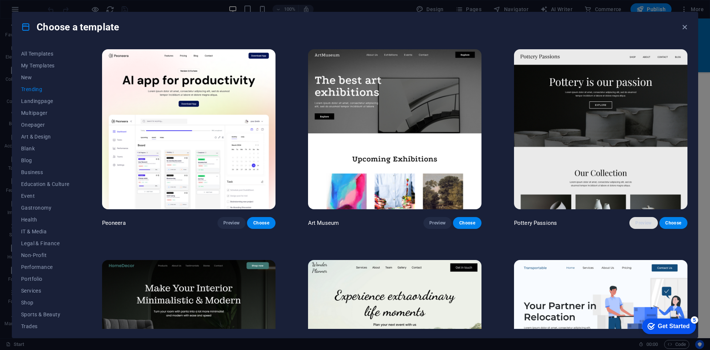
click at [640, 220] on span "Preview" at bounding box center [643, 223] width 16 height 6
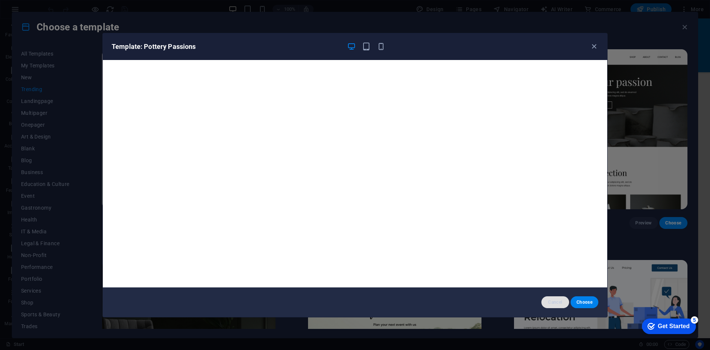
click at [549, 297] on button "Cancel" at bounding box center [556, 302] width 28 height 12
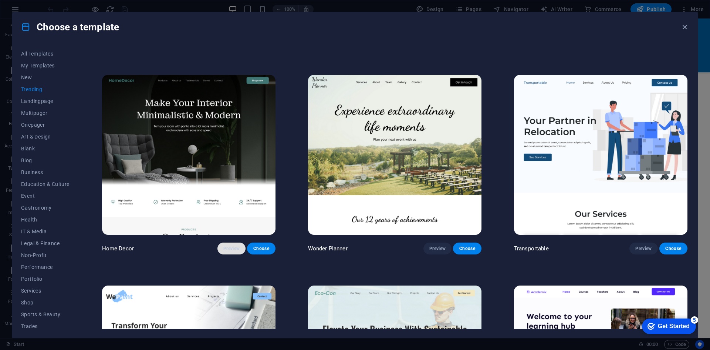
scroll to position [185, 0]
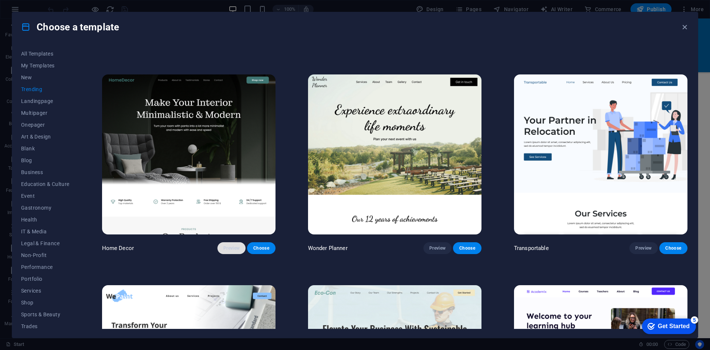
click at [232, 249] on span "Preview" at bounding box center [231, 248] width 16 height 6
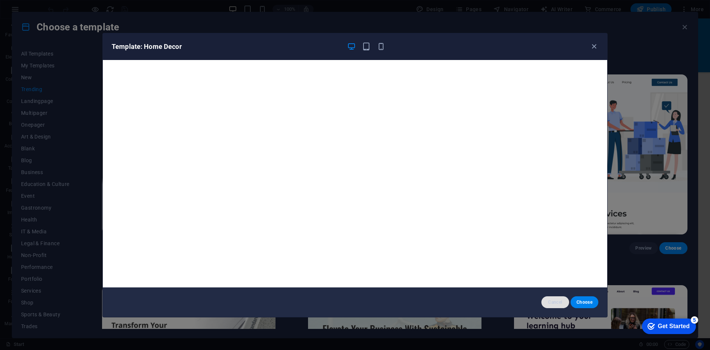
click at [553, 302] on span "Cancel" at bounding box center [555, 302] width 16 height 6
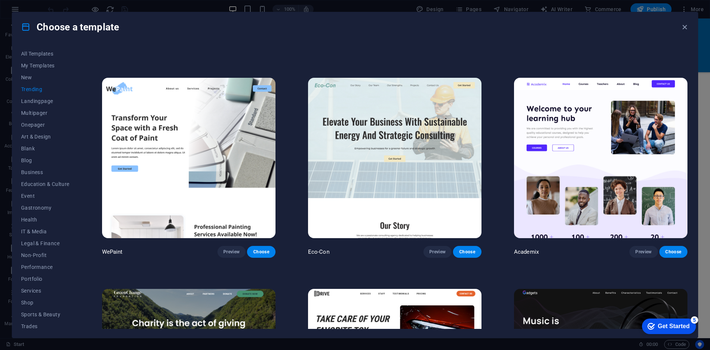
scroll to position [393, 0]
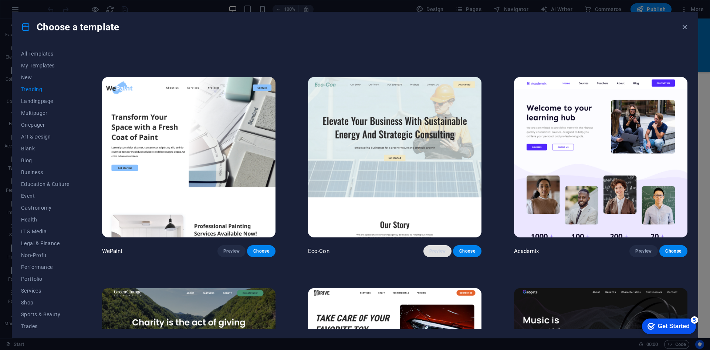
click at [431, 251] on button "Preview" at bounding box center [438, 251] width 28 height 12
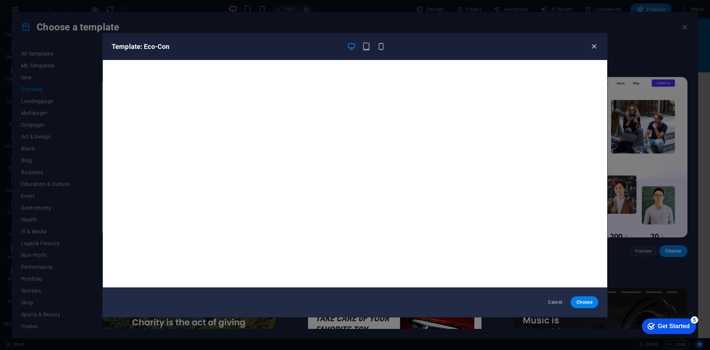
click at [593, 49] on icon "button" at bounding box center [594, 46] width 9 height 9
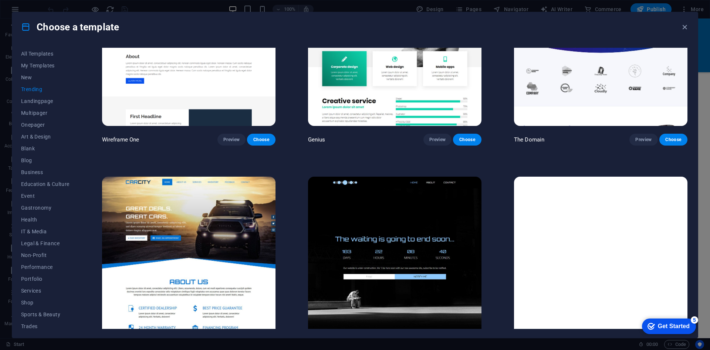
scroll to position [948, 0]
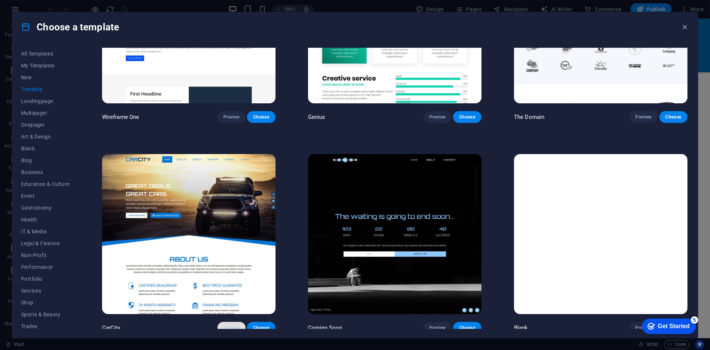
click at [227, 321] on button "Preview" at bounding box center [231, 327] width 28 height 12
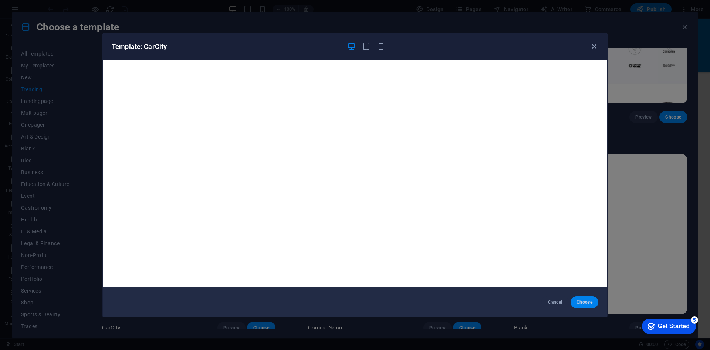
click at [589, 297] on button "Choose" at bounding box center [585, 302] width 28 height 12
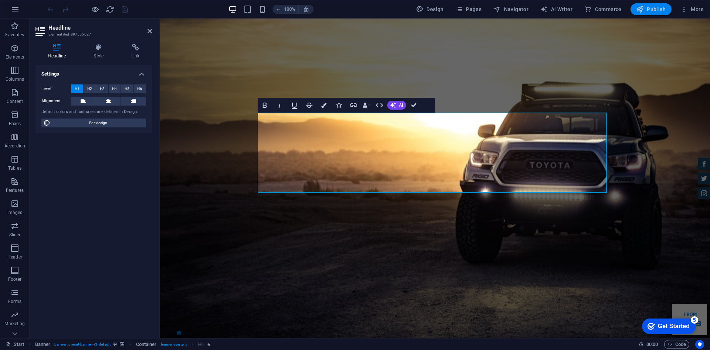
click at [656, 10] on span "Publish" at bounding box center [651, 9] width 29 height 7
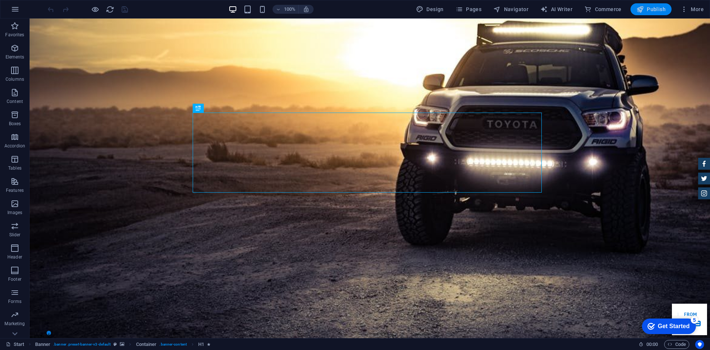
click at [664, 11] on span "Publish" at bounding box center [651, 9] width 29 height 7
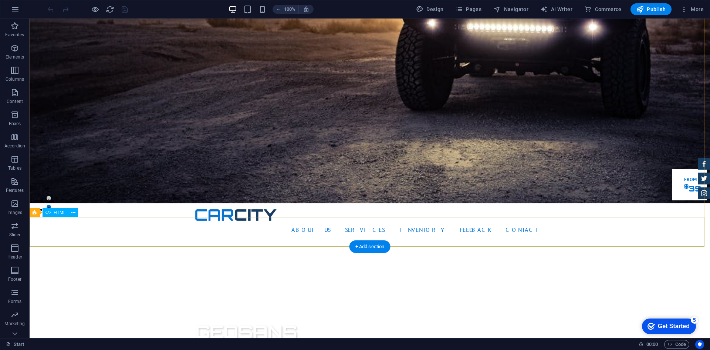
scroll to position [164, 0]
